Goal: Task Accomplishment & Management: Manage account settings

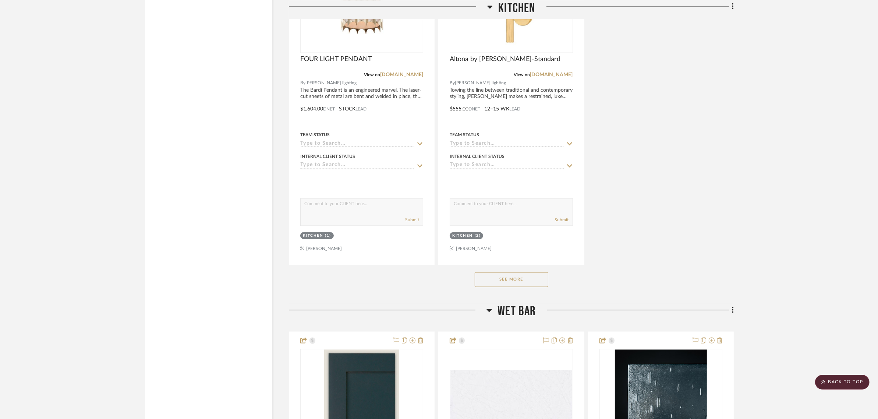
scroll to position [1616, 0]
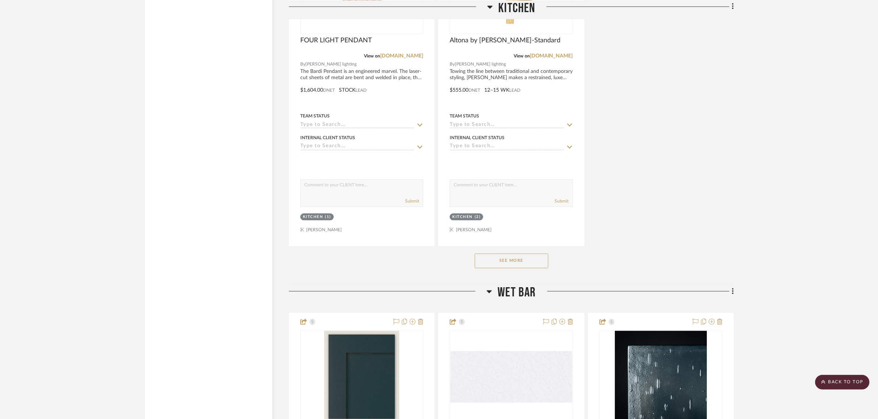
click at [505, 262] on button "See More" at bounding box center [512, 261] width 74 height 15
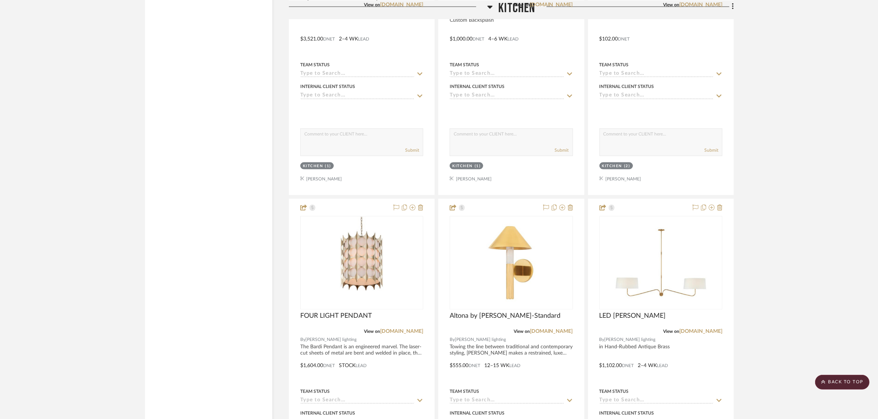
scroll to position [1340, 0]
click at [651, 260] on div at bounding box center [660, 310] width 123 height 186
click at [659, 283] on img "0" at bounding box center [661, 263] width 92 height 92
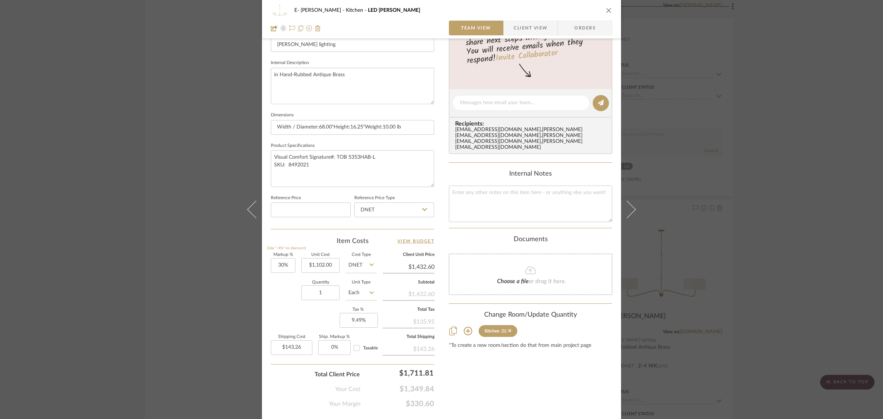
scroll to position [266, 0]
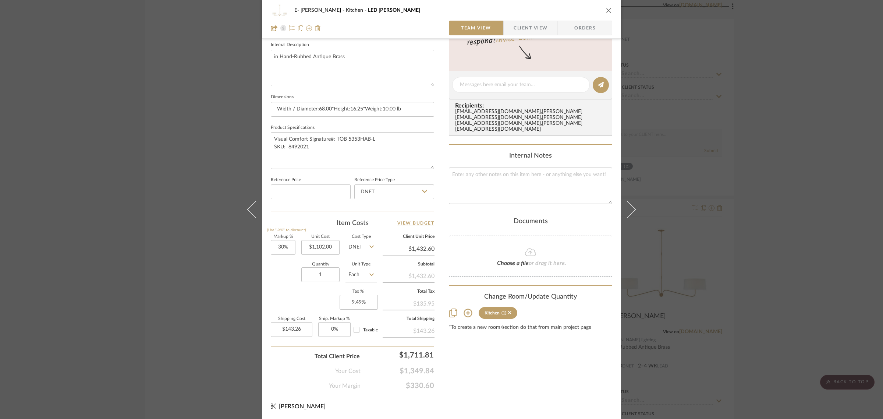
click at [532, 22] on span "Client View" at bounding box center [531, 28] width 34 height 15
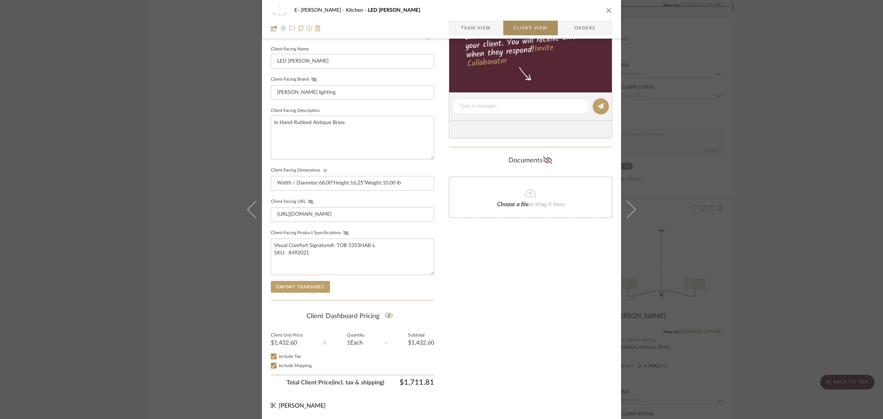
scroll to position [199, 0]
click at [606, 11] on icon "close" at bounding box center [609, 10] width 6 height 6
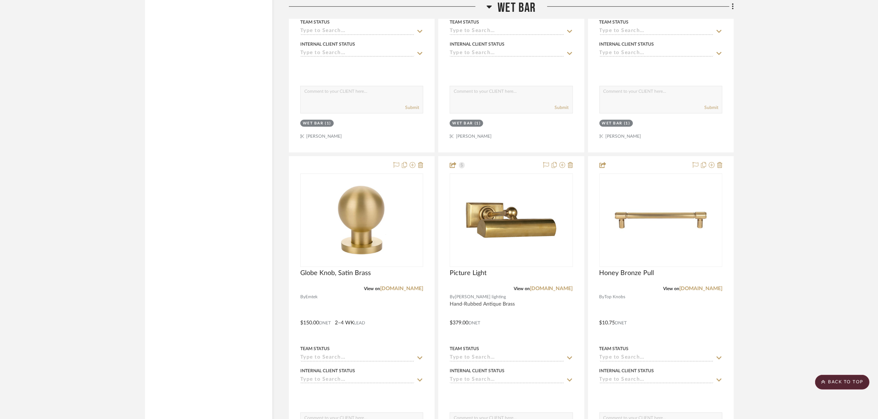
scroll to position [3134, 0]
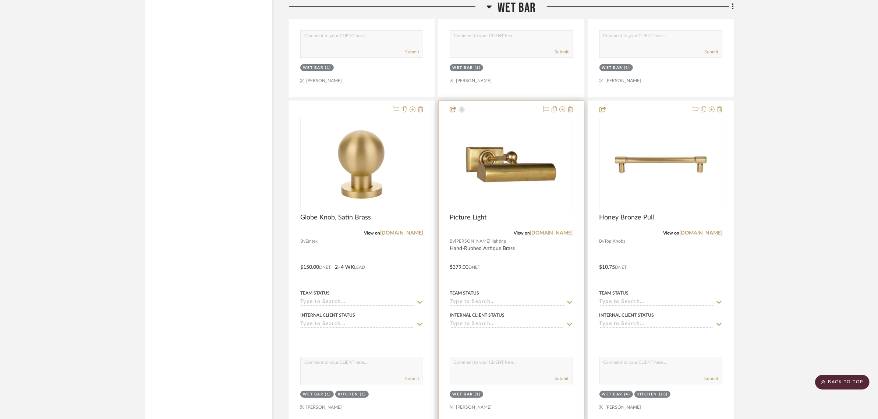
click at [502, 163] on img "0" at bounding box center [511, 164] width 92 height 92
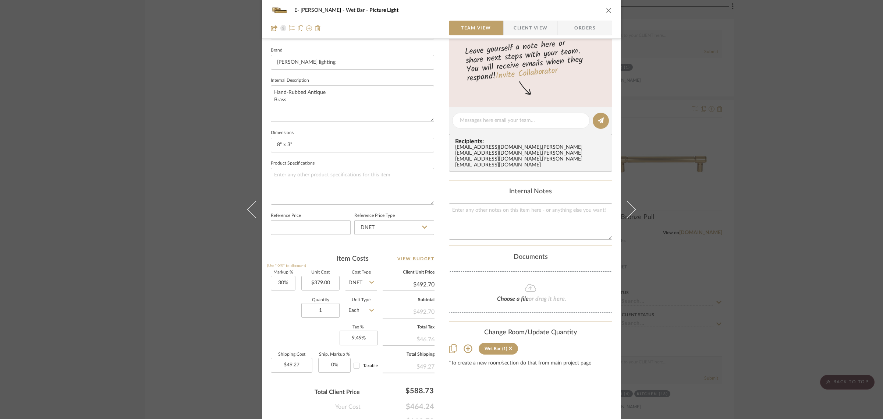
scroll to position [0, 0]
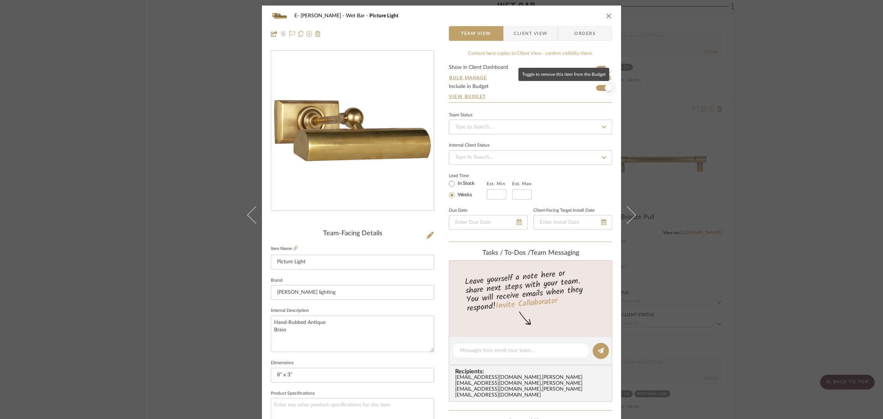
click at [601, 89] on span "button" at bounding box center [609, 88] width 16 height 16
click at [606, 15] on icon "close" at bounding box center [609, 16] width 6 height 6
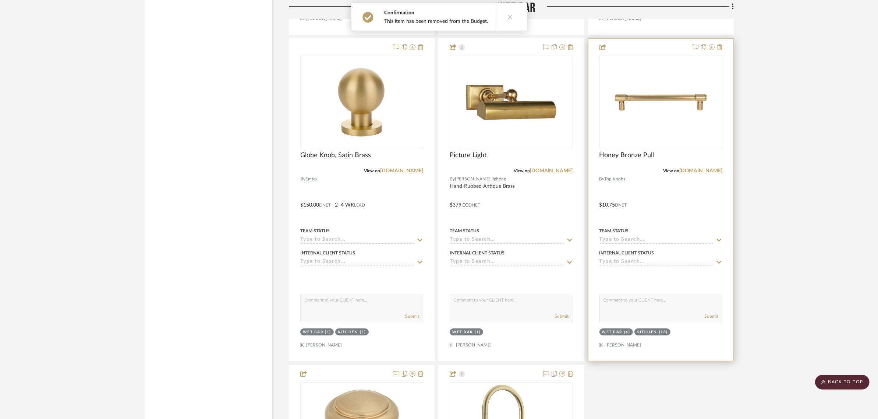
scroll to position [3180, 0]
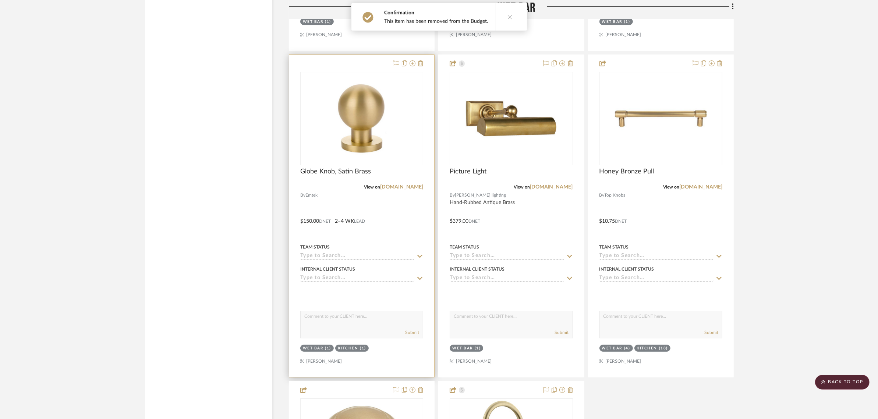
click at [0, 0] on img at bounding box center [0, 0] width 0 height 0
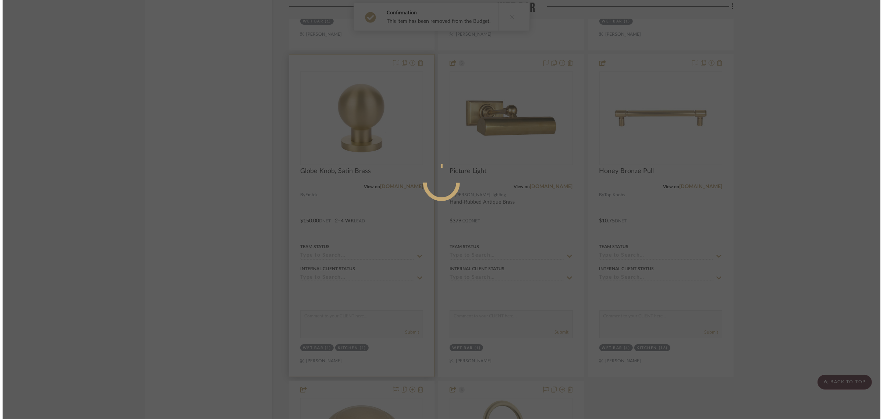
scroll to position [0, 0]
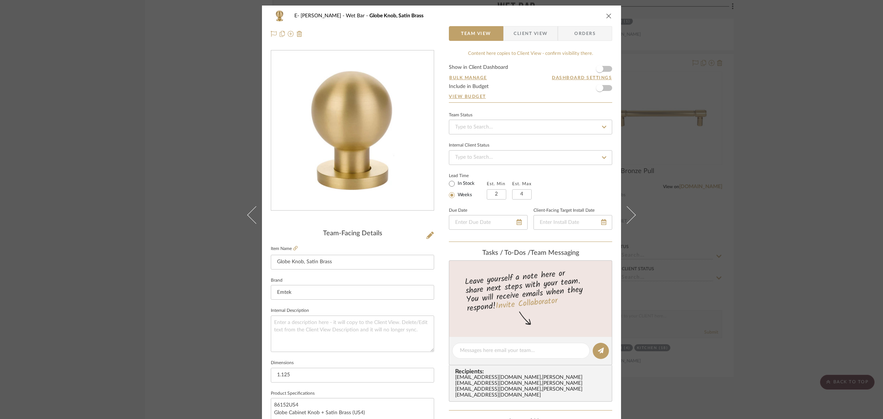
click at [606, 68] on form "Show in Client Dashboard Bulk Manage Dashboard Settings Include in Budget View …" at bounding box center [530, 84] width 163 height 38
click at [603, 65] on span "button" at bounding box center [600, 69] width 16 height 16
click at [606, 15] on icon "close" at bounding box center [609, 16] width 6 height 6
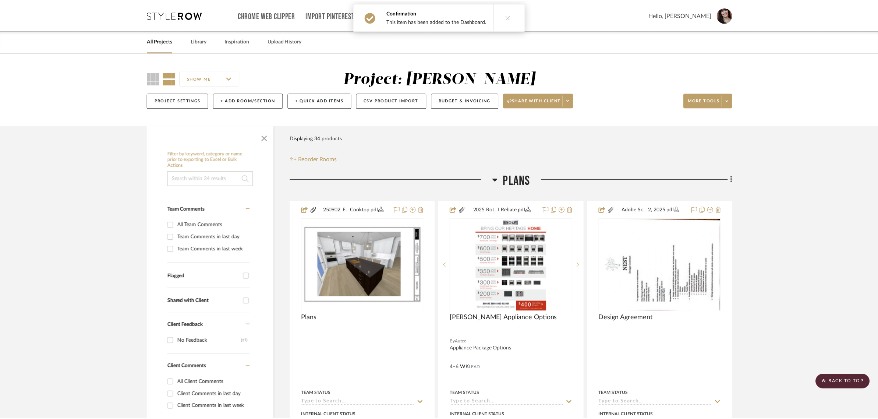
scroll to position [3180, 0]
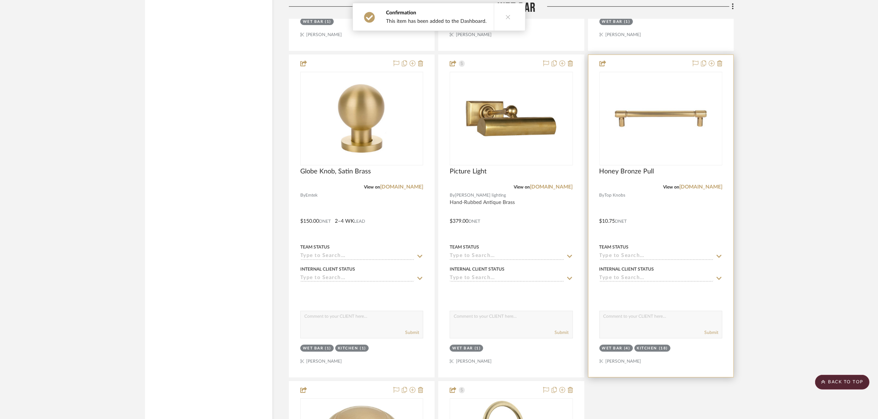
click at [664, 114] on img "0" at bounding box center [661, 118] width 92 height 92
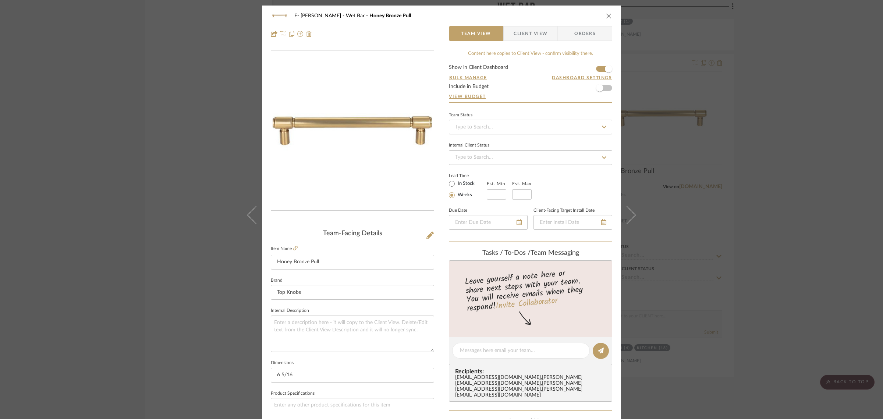
click at [606, 15] on icon "close" at bounding box center [609, 16] width 6 height 6
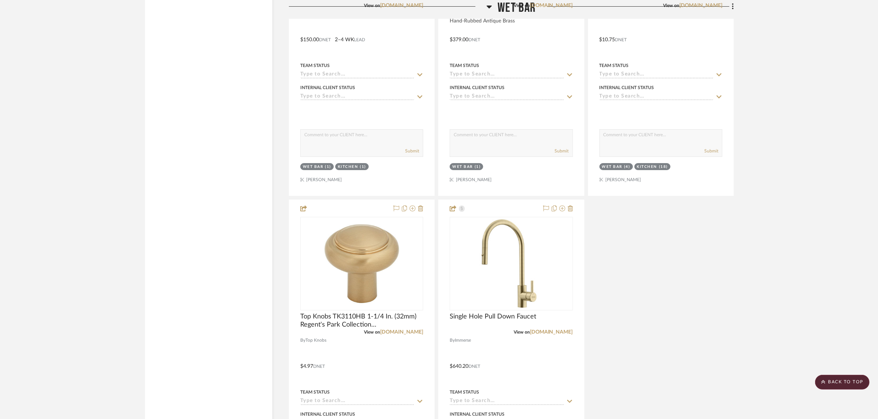
scroll to position [3456, 0]
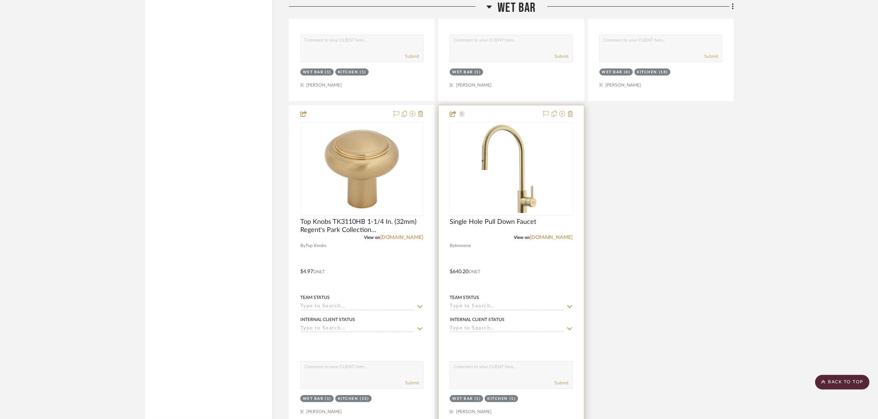
click at [512, 185] on img "0" at bounding box center [511, 169] width 92 height 92
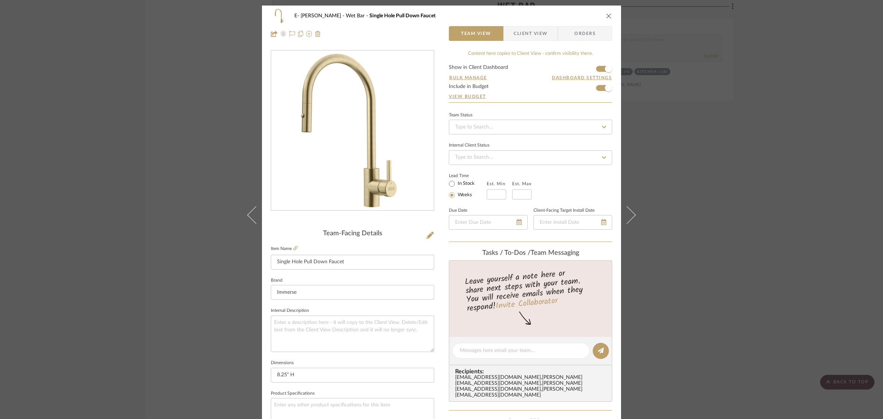
click at [606, 15] on icon "close" at bounding box center [609, 16] width 6 height 6
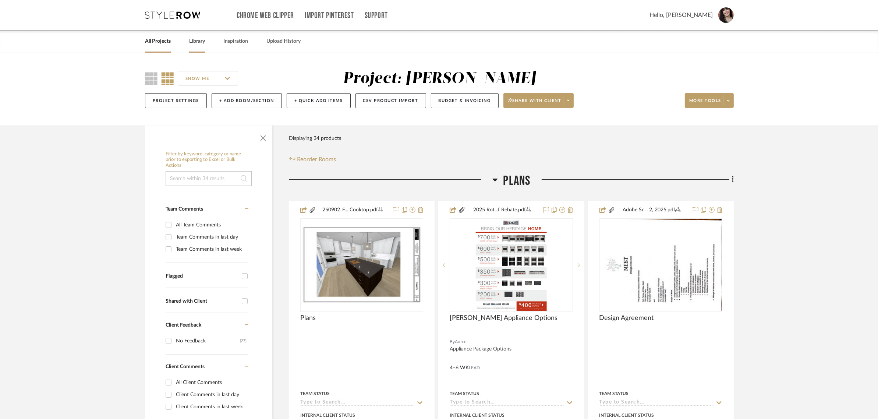
click at [201, 45] on link "Library" at bounding box center [197, 41] width 16 height 10
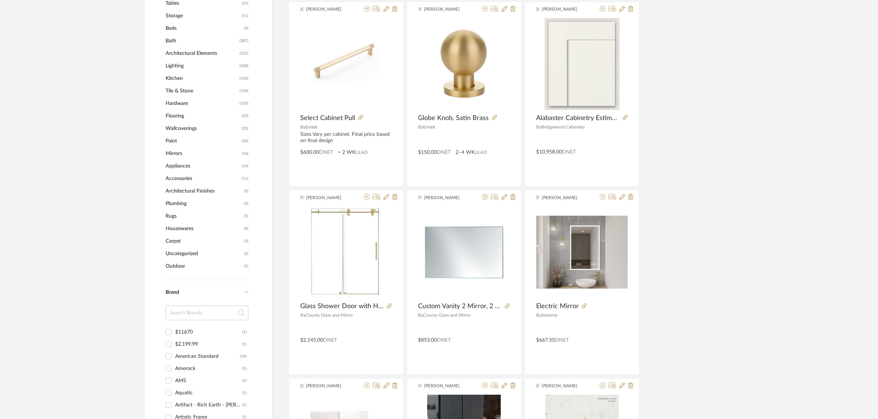
scroll to position [276, 0]
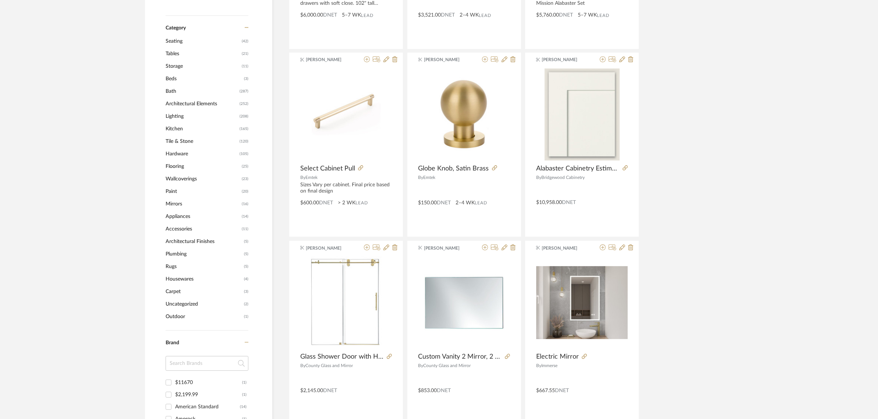
click at [179, 128] on span "Kitchen" at bounding box center [202, 129] width 72 height 13
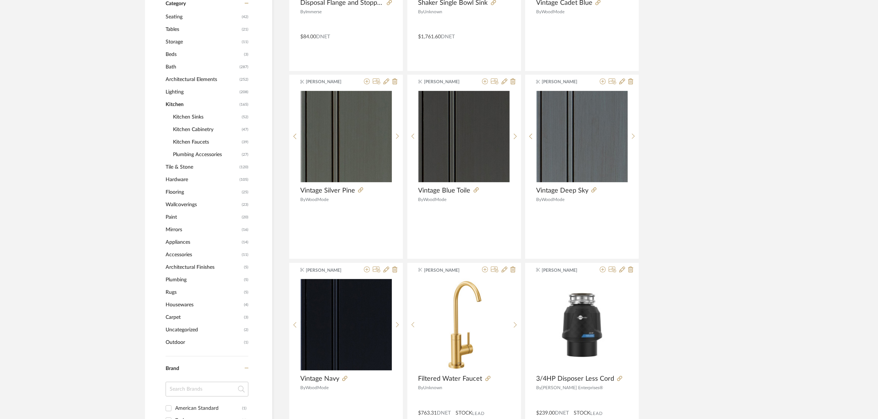
scroll to position [275, 0]
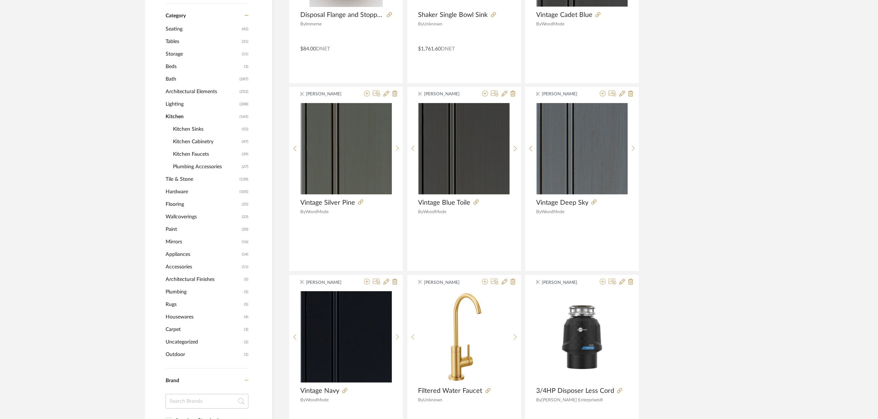
click at [189, 154] on span "Kitchen Faucets" at bounding box center [206, 154] width 67 height 13
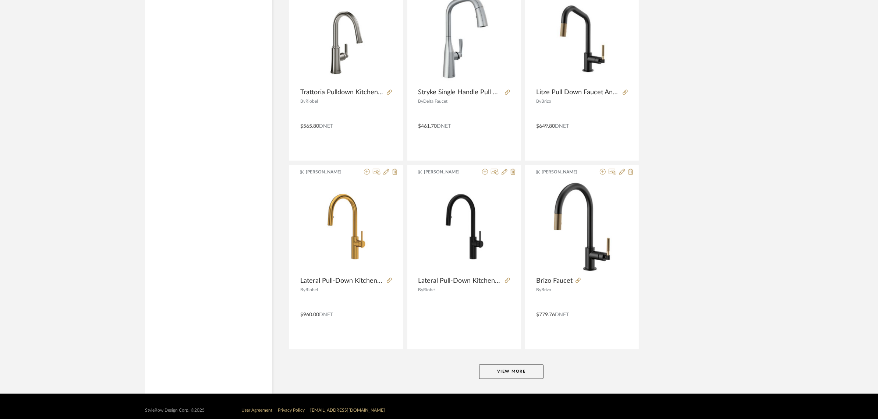
scroll to position [2089, 0]
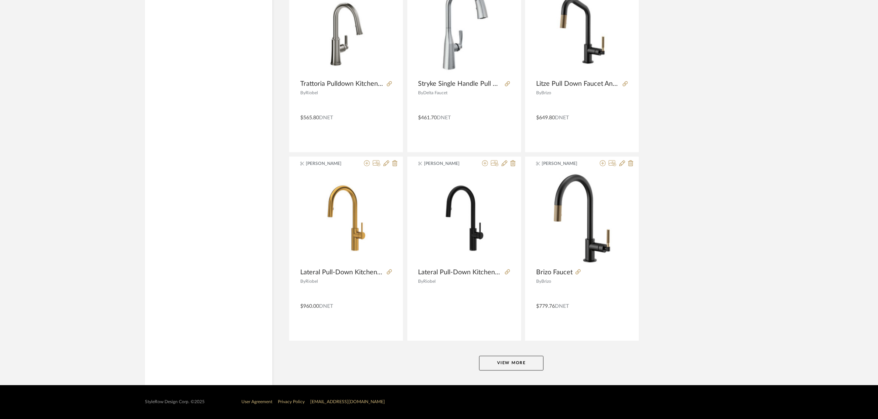
click at [492, 359] on button "View More" at bounding box center [511, 362] width 64 height 15
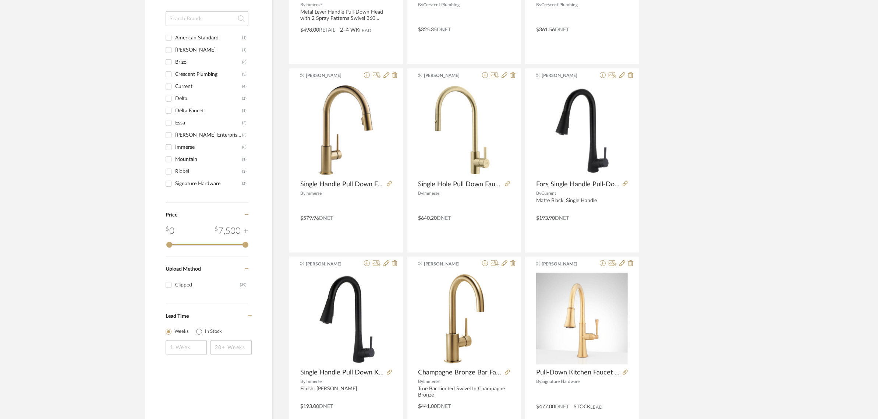
scroll to position [644, 0]
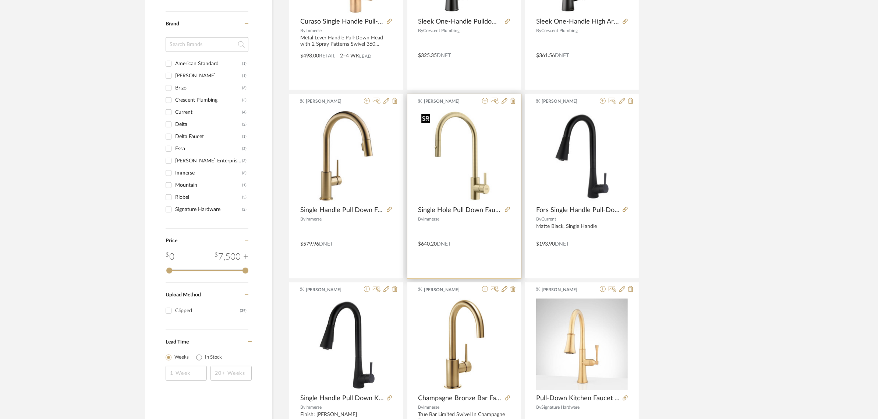
click at [467, 192] on img "0" at bounding box center [464, 156] width 92 height 92
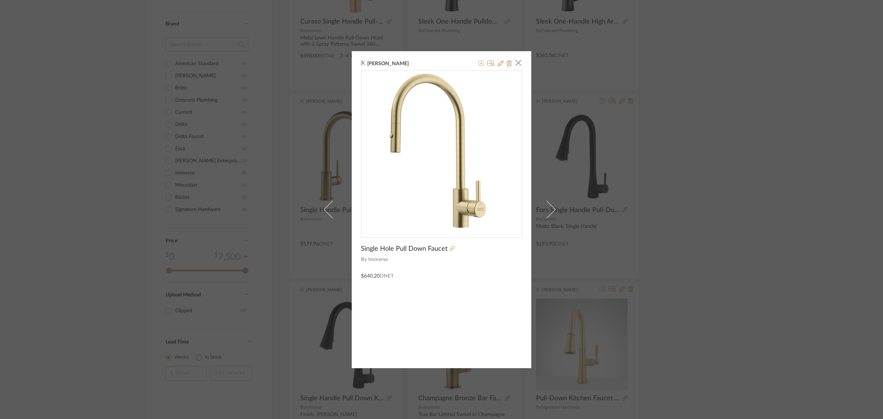
click at [450, 248] on icon at bounding box center [452, 248] width 5 height 5
click at [516, 61] on span "button" at bounding box center [518, 63] width 15 height 15
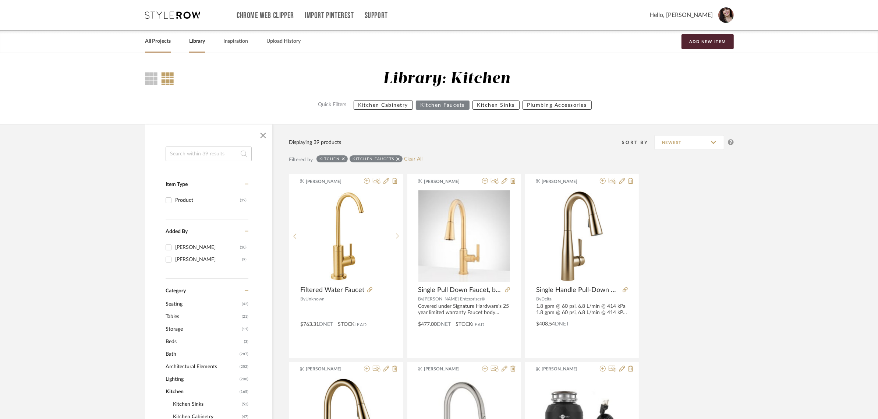
click at [151, 45] on link "All Projects" at bounding box center [158, 41] width 26 height 10
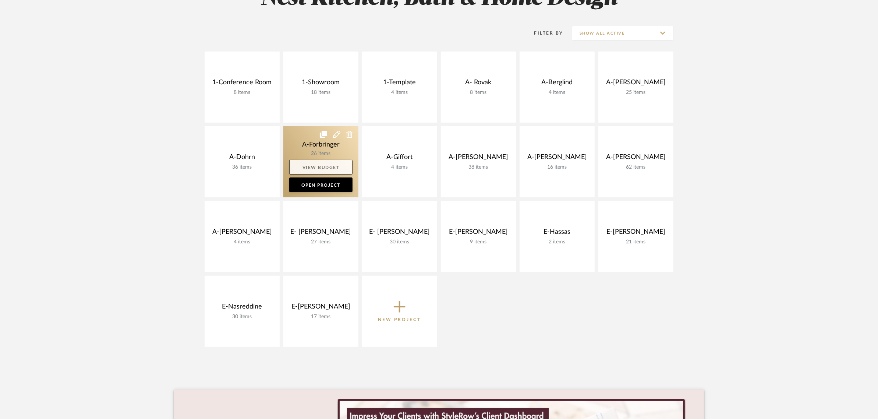
scroll to position [138, 0]
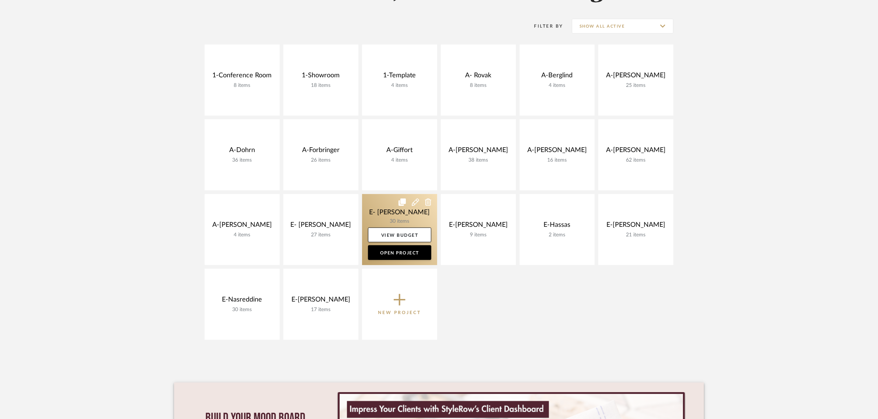
click at [383, 208] on link at bounding box center [399, 229] width 75 height 71
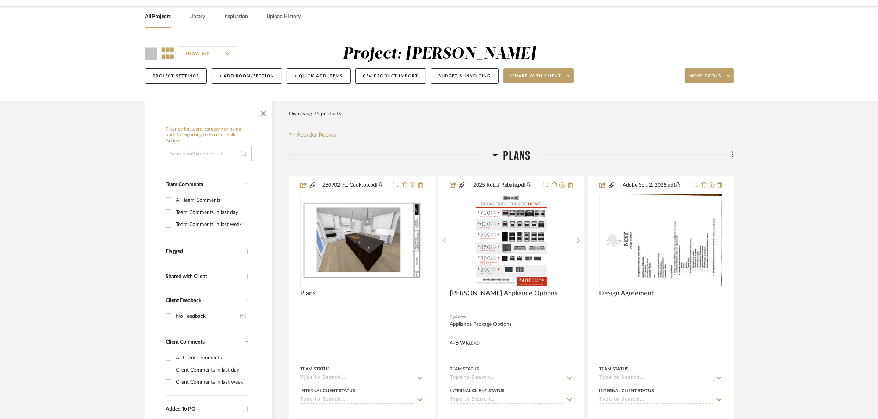
scroll to position [46, 0]
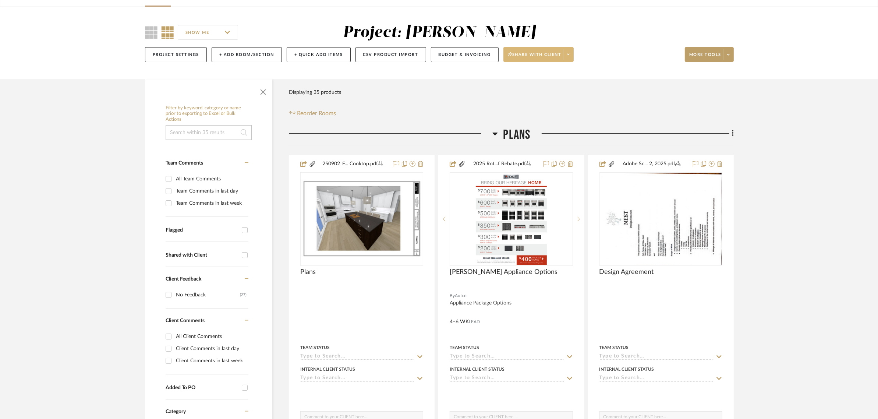
click at [570, 53] on icon at bounding box center [568, 54] width 3 height 4
click at [527, 74] on span "Preview Client Dashboard" at bounding box center [542, 75] width 63 height 6
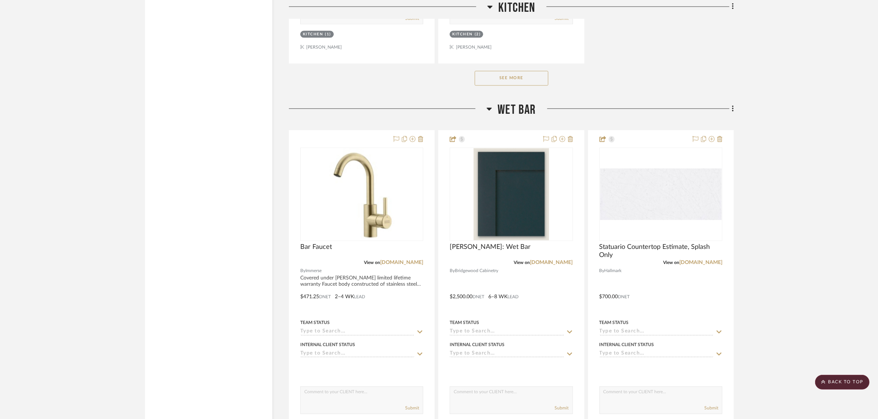
scroll to position [1794, 0]
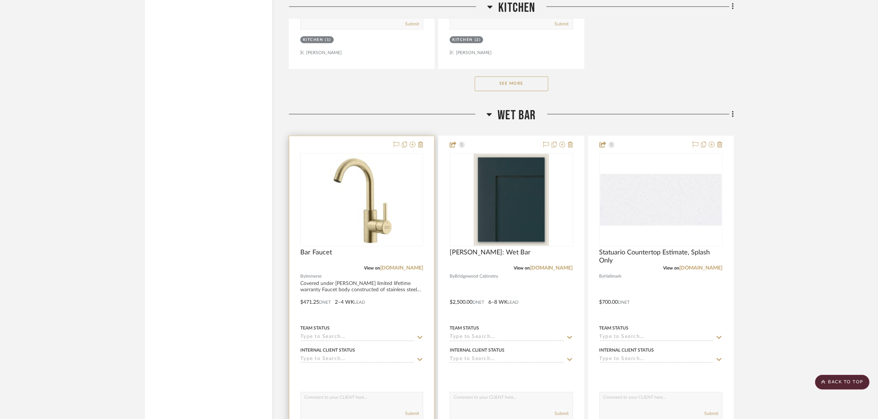
click at [367, 220] on div "0" at bounding box center [362, 199] width 122 height 93
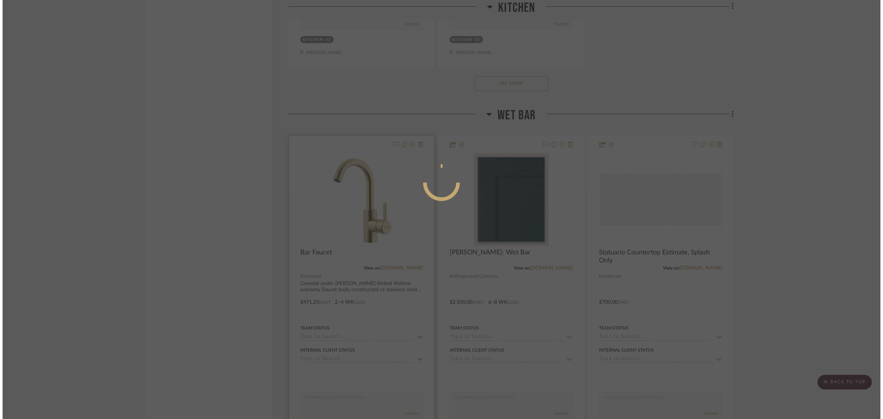
scroll to position [0, 0]
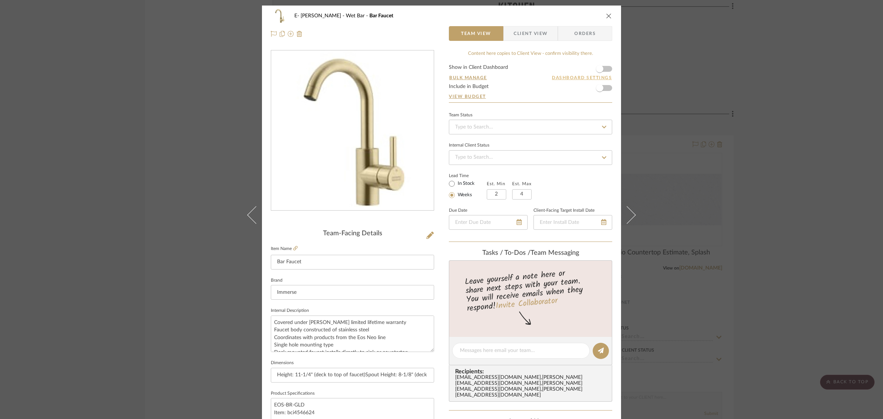
drag, startPoint x: 606, startPoint y: 68, endPoint x: 606, endPoint y: 74, distance: 5.5
click at [606, 68] on form "Show in Client Dashboard Bulk Manage Dashboard Settings Include in Budget View …" at bounding box center [530, 84] width 163 height 38
click at [600, 66] on span "button" at bounding box center [600, 69] width 16 height 16
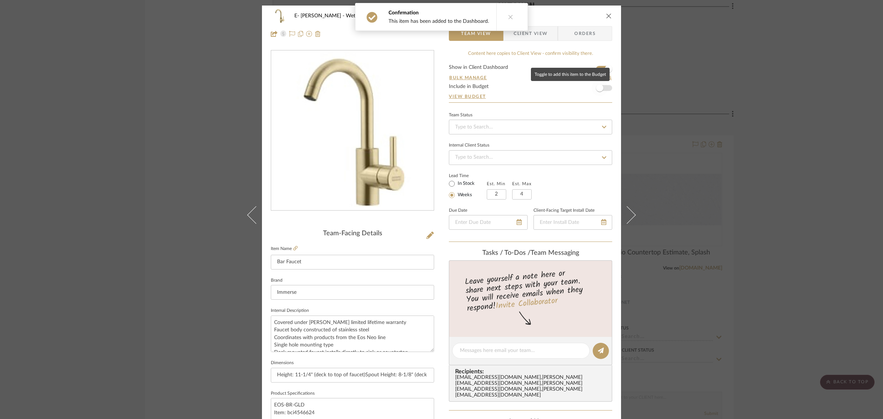
click at [603, 87] on span "button" at bounding box center [600, 88] width 16 height 16
click at [547, 37] on span "Client View" at bounding box center [531, 33] width 54 height 15
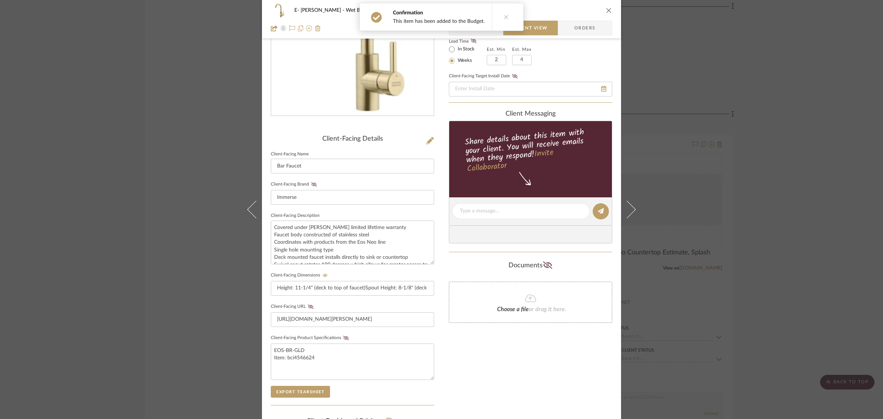
scroll to position [199, 0]
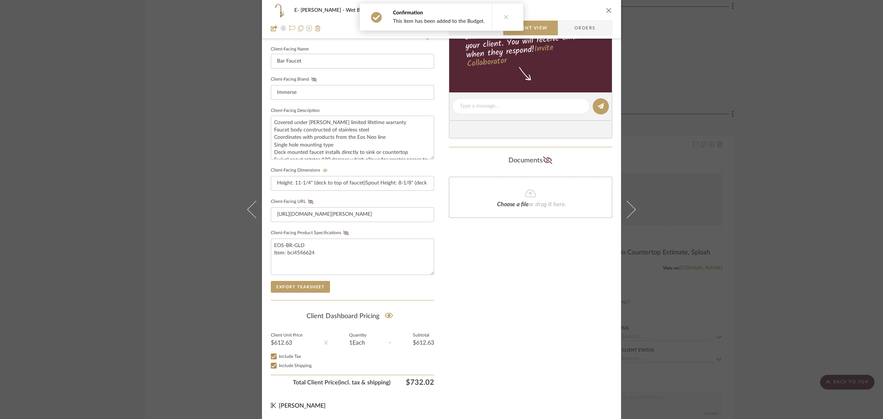
click at [606, 10] on icon "close" at bounding box center [609, 10] width 6 height 6
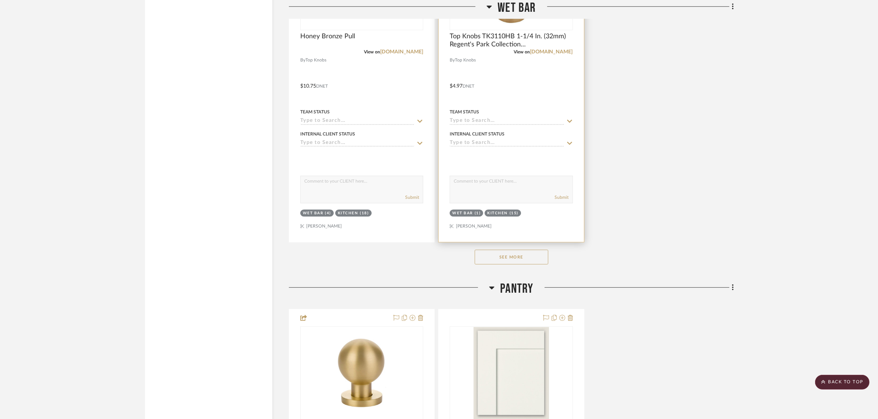
scroll to position [2852, 0]
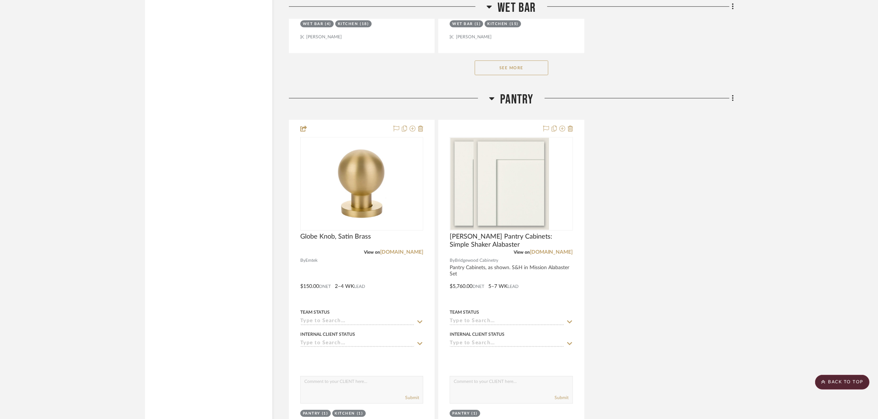
click at [505, 68] on button "See More" at bounding box center [512, 67] width 74 height 15
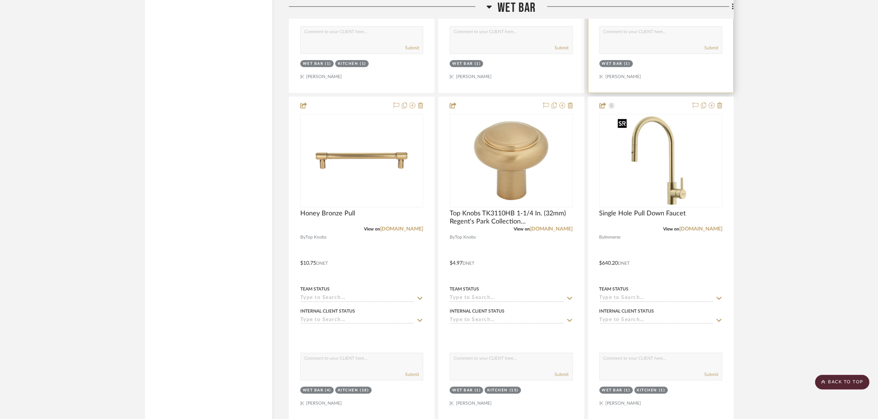
scroll to position [2484, 0]
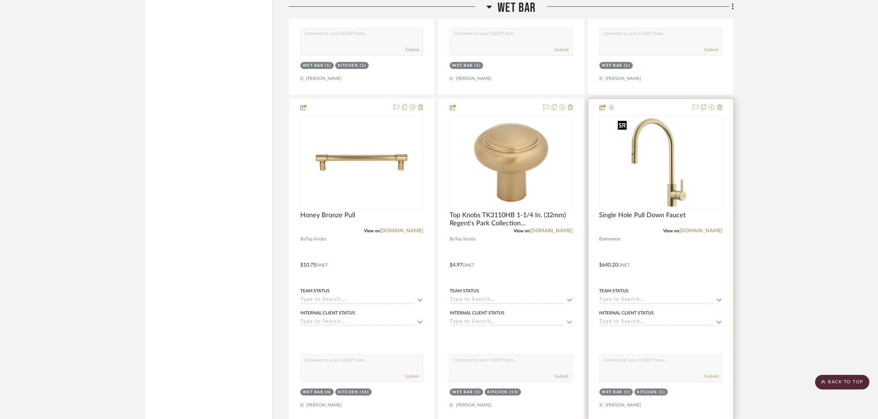
click at [649, 149] on img "0" at bounding box center [661, 162] width 92 height 92
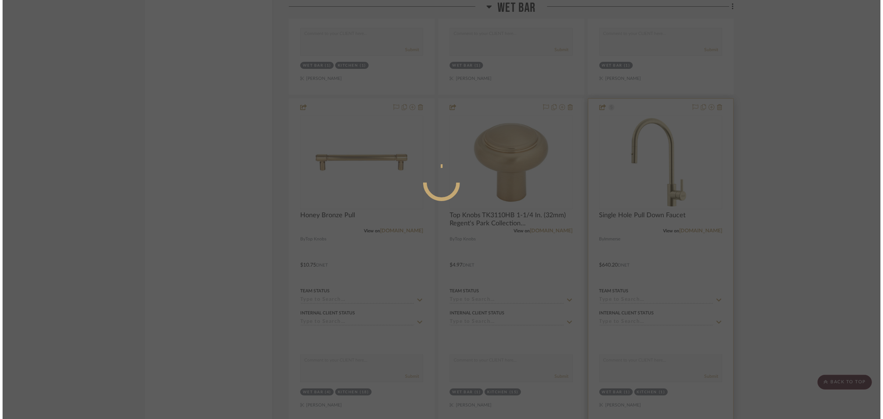
scroll to position [0, 0]
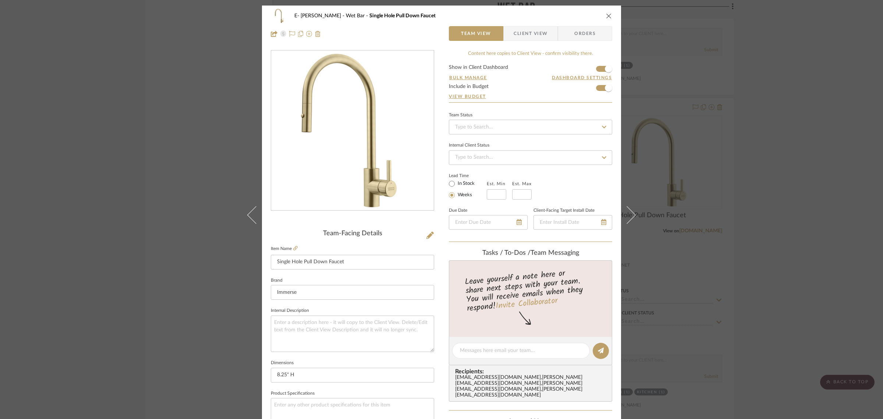
click at [606, 13] on icon "close" at bounding box center [609, 16] width 6 height 6
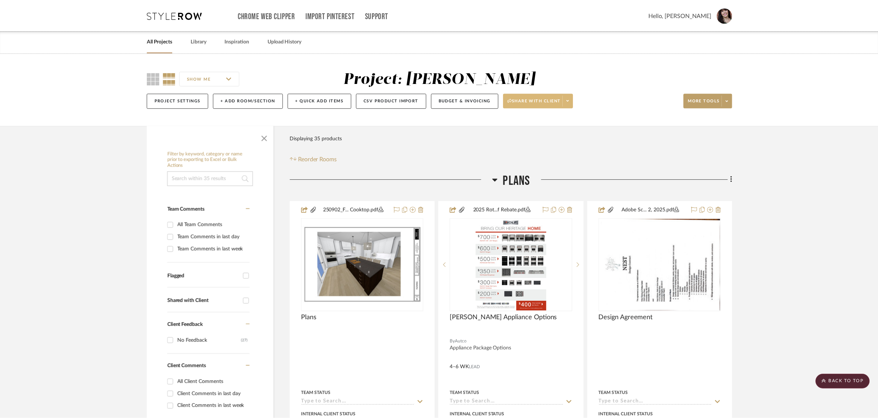
scroll to position [2484, 0]
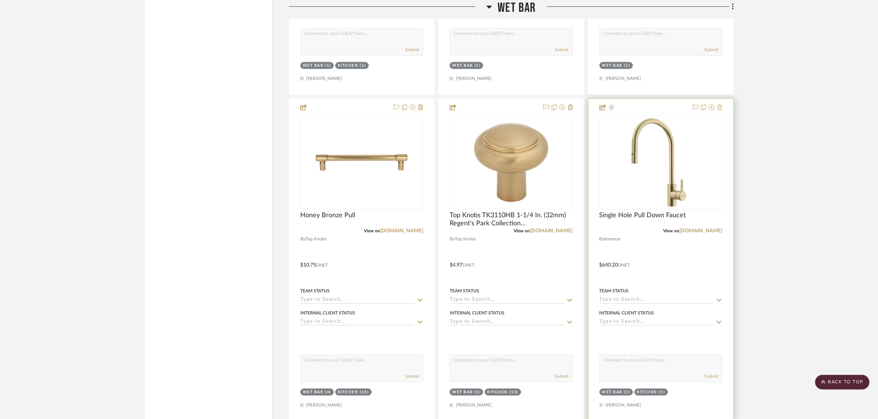
click at [703, 106] on icon at bounding box center [719, 107] width 5 height 6
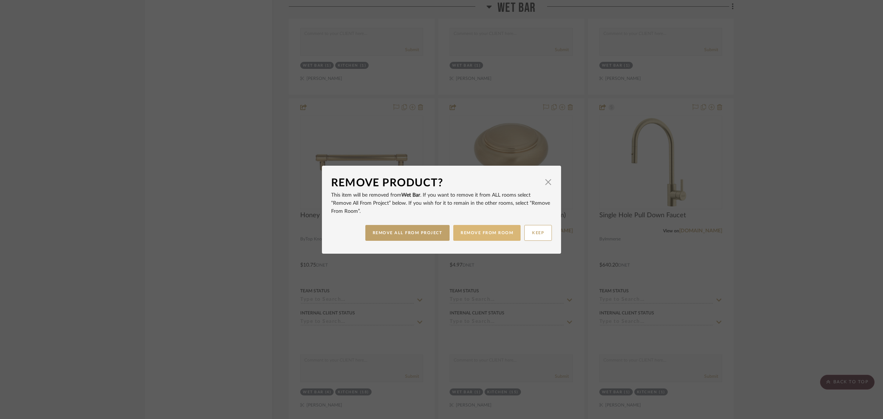
click at [479, 236] on button "REMOVE FROM ROOM" at bounding box center [486, 233] width 67 height 16
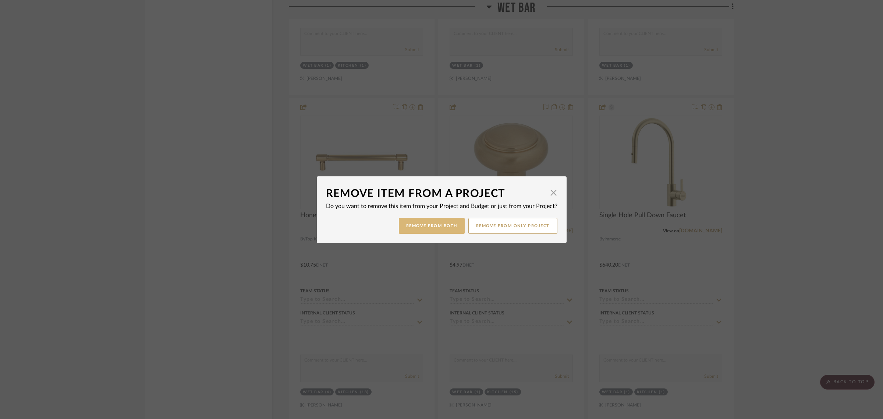
click at [430, 227] on button "Remove from Both" at bounding box center [432, 226] width 66 height 16
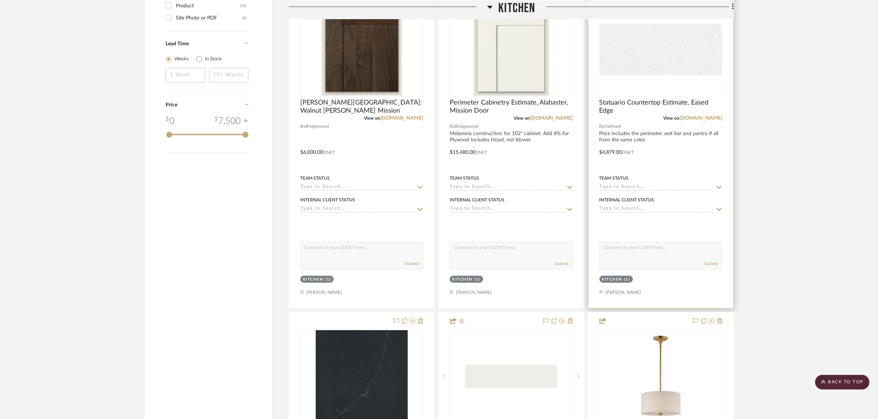
scroll to position [900, 0]
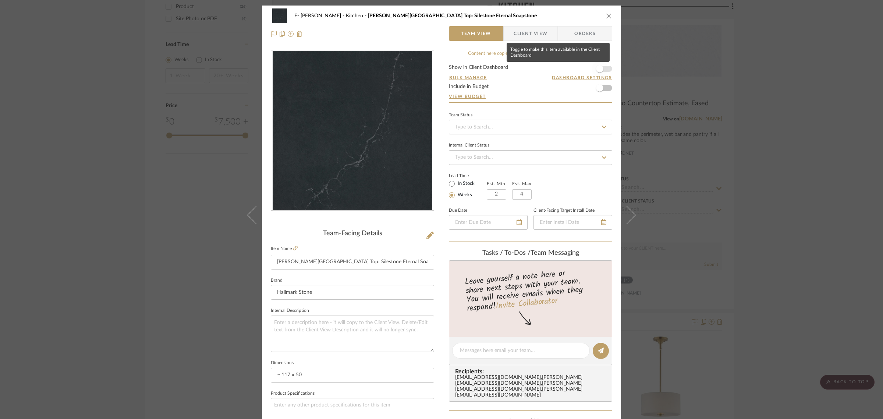
click at [603, 72] on span "button" at bounding box center [600, 69] width 16 height 16
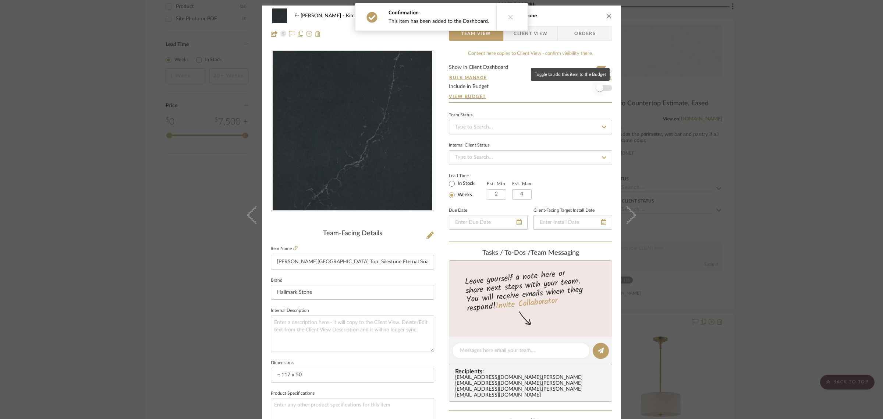
click at [605, 89] on span "button" at bounding box center [600, 88] width 16 height 16
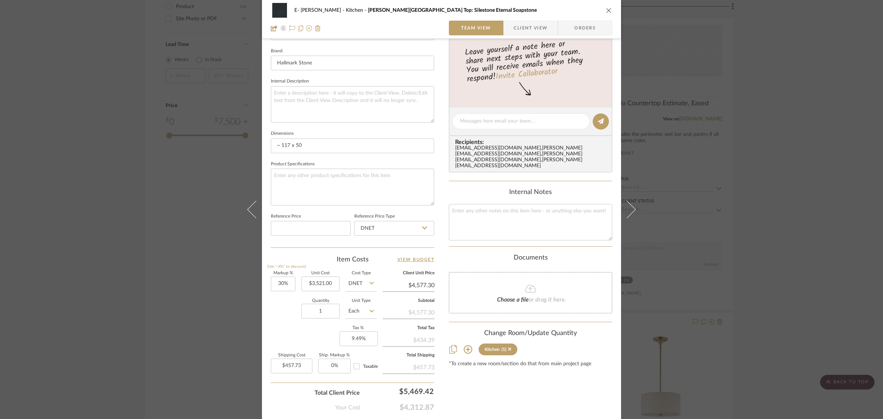
scroll to position [266, 0]
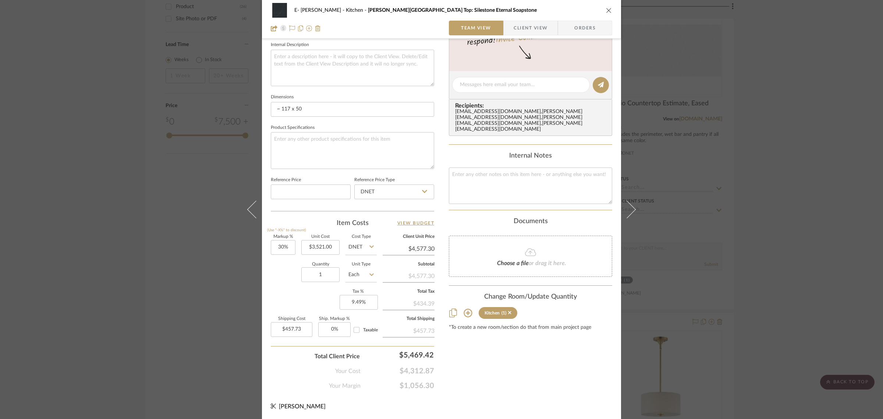
click at [464, 309] on icon at bounding box center [468, 313] width 8 height 8
click at [454, 348] on input "Wet Bar" at bounding box center [452, 354] width 12 height 12
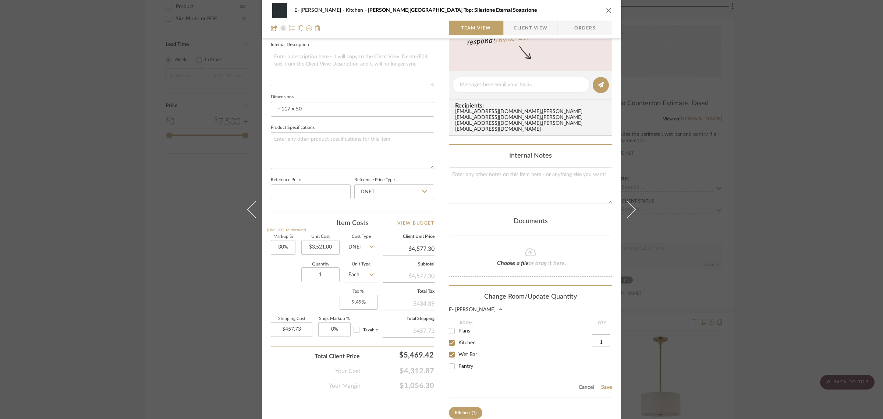
checkbox input "true"
type input "1"
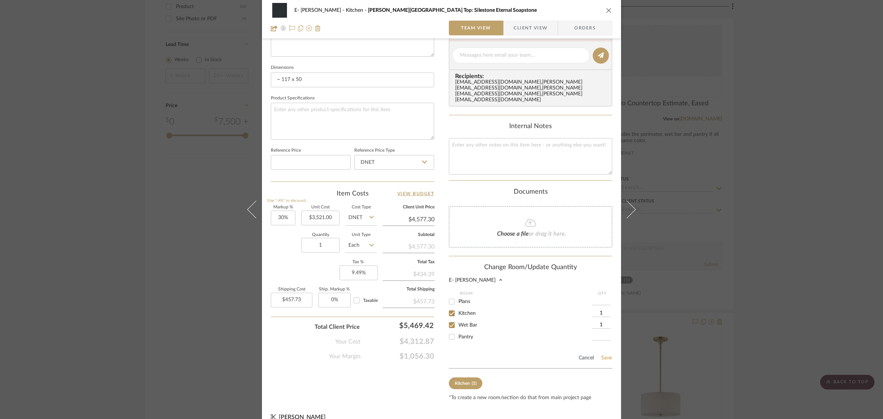
click at [603, 355] on button "Save" at bounding box center [606, 358] width 11 height 6
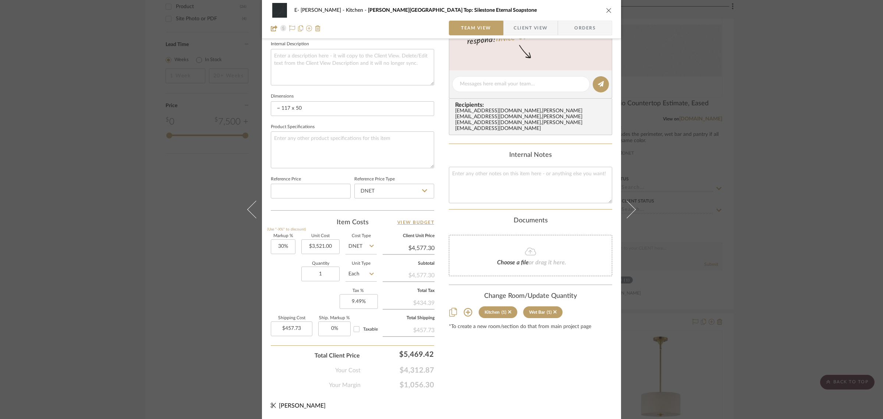
scroll to position [266, 0]
click at [527, 24] on span "Client View" at bounding box center [531, 28] width 34 height 15
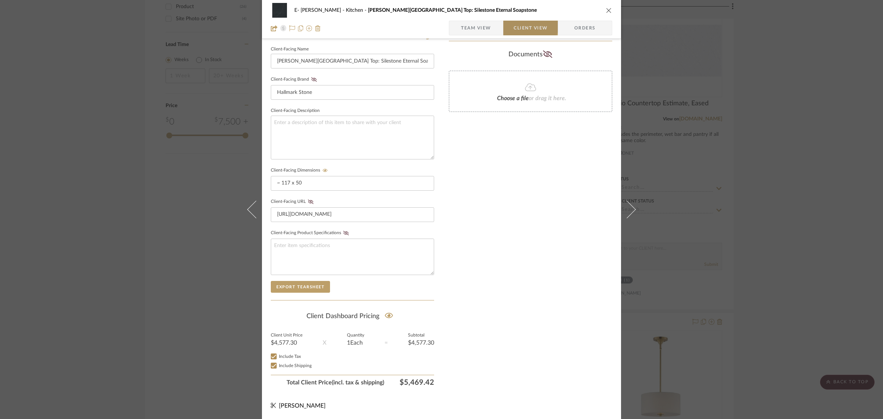
scroll to position [199, 0]
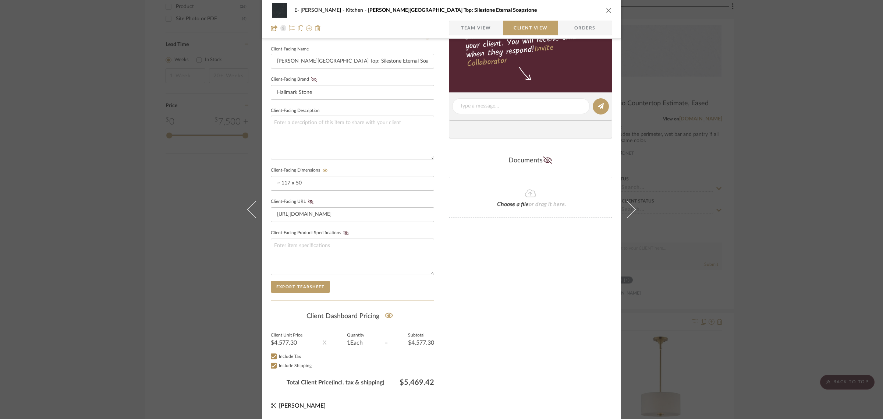
click at [606, 10] on icon "close" at bounding box center [609, 10] width 6 height 6
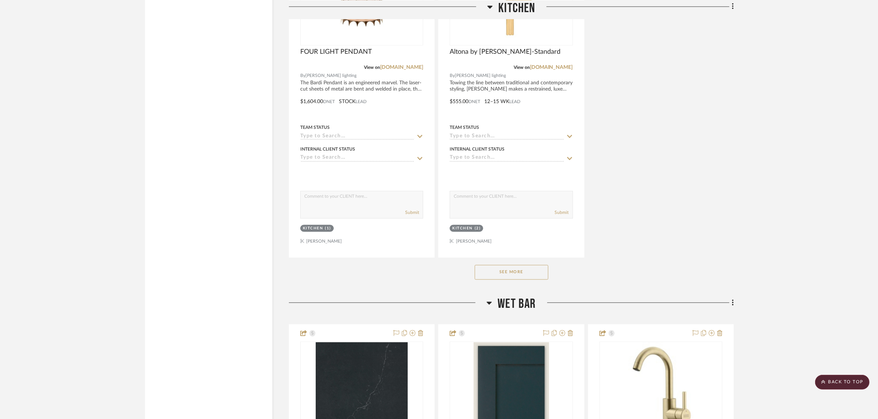
scroll to position [1625, 0]
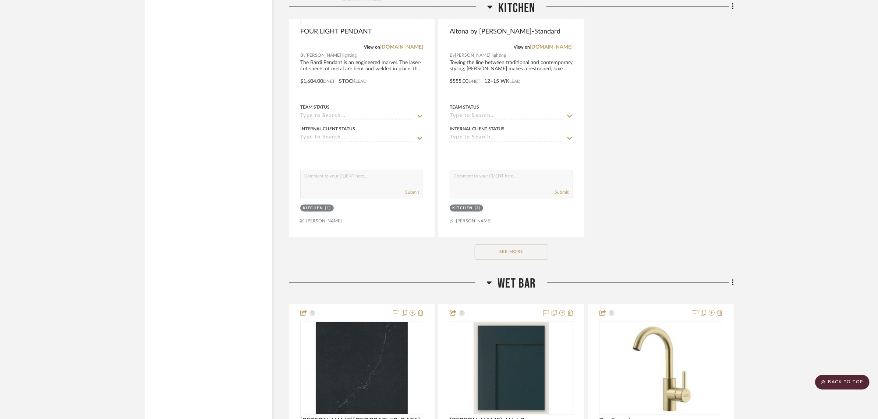
click at [521, 252] on button "See More" at bounding box center [512, 252] width 74 height 15
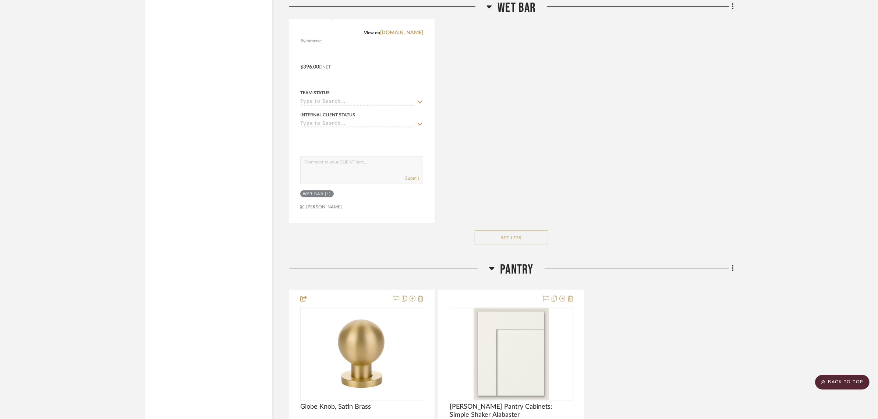
scroll to position [4063, 0]
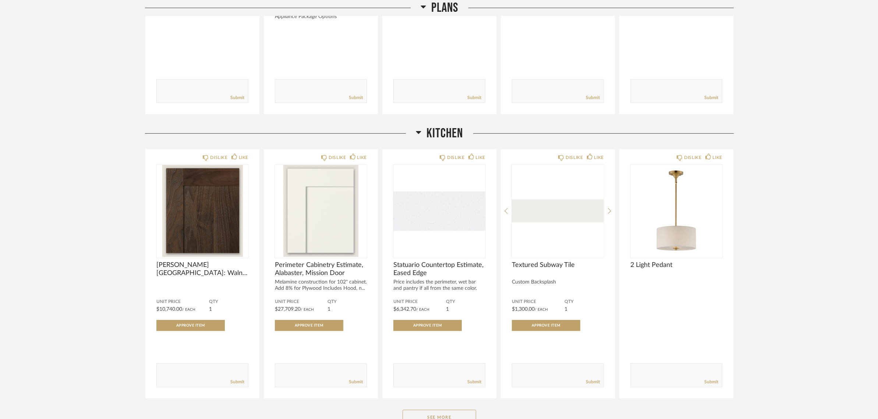
scroll to position [276, 0]
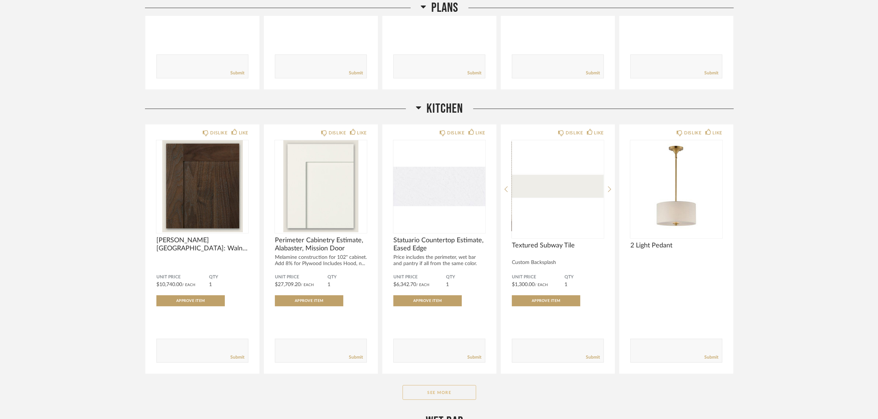
click at [437, 389] on button "See More" at bounding box center [440, 392] width 74 height 15
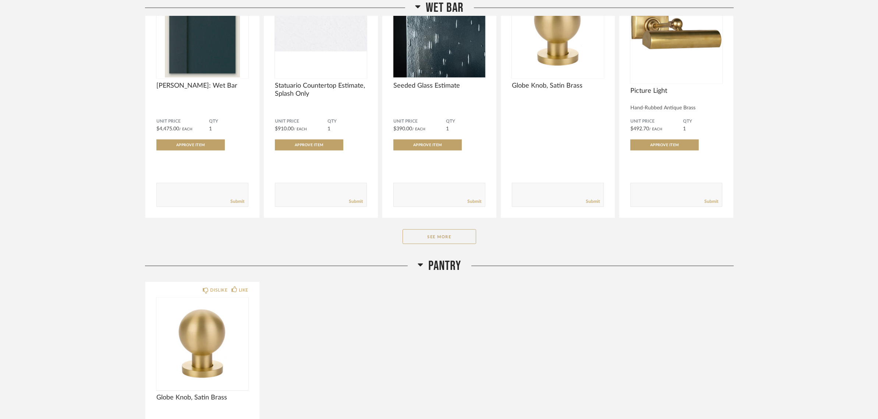
scroll to position [1518, 0]
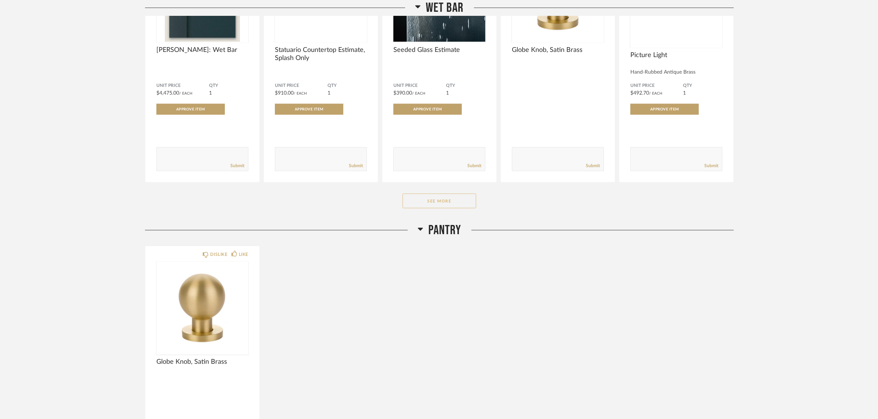
click at [453, 195] on button "See More" at bounding box center [440, 201] width 74 height 15
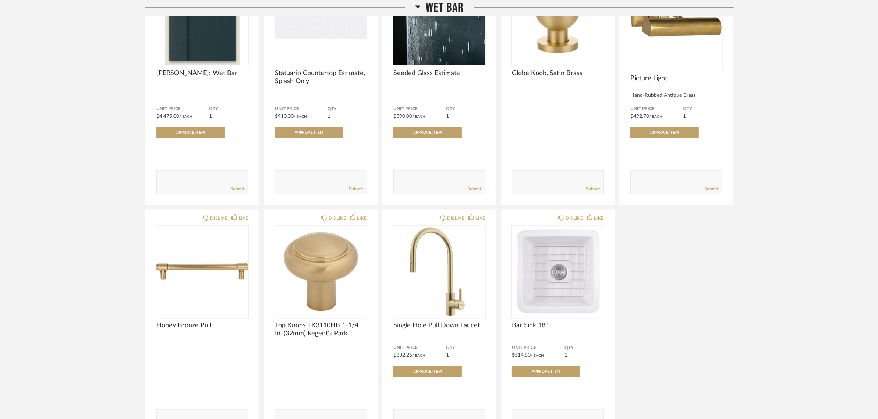
scroll to position [1610, 0]
